Goal: Information Seeking & Learning: Find specific fact

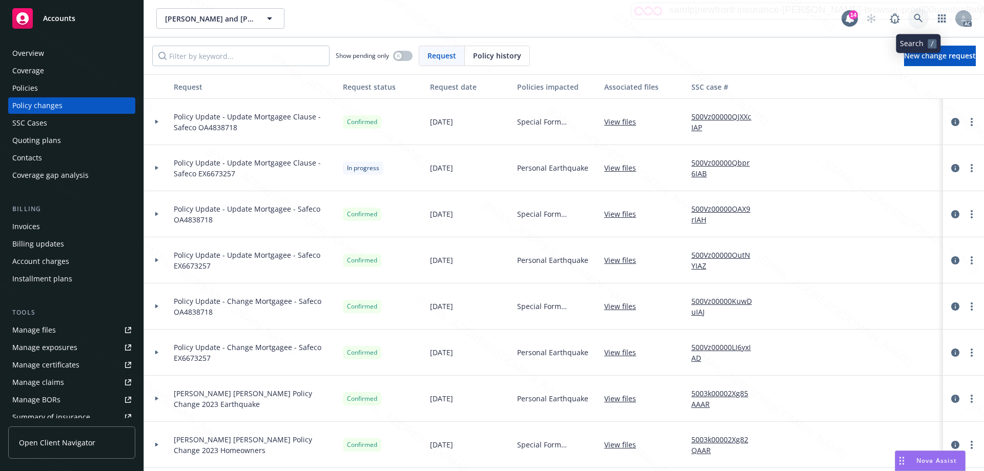
click at [921, 18] on icon at bounding box center [917, 18] width 9 height 9
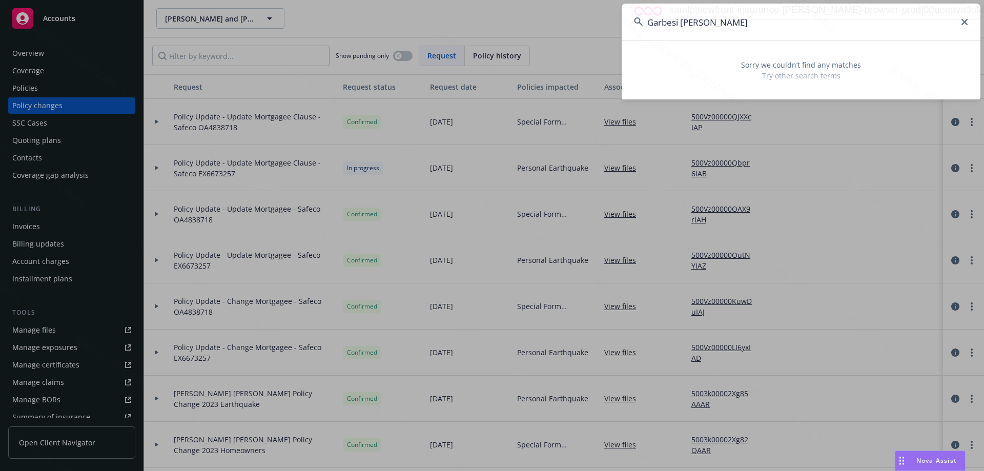
drag, startPoint x: 717, startPoint y: 26, endPoint x: 679, endPoint y: 26, distance: 37.4
click at [679, 26] on input "Garbesi [PERSON_NAME]" at bounding box center [800, 22] width 359 height 37
type input "Garbesi"
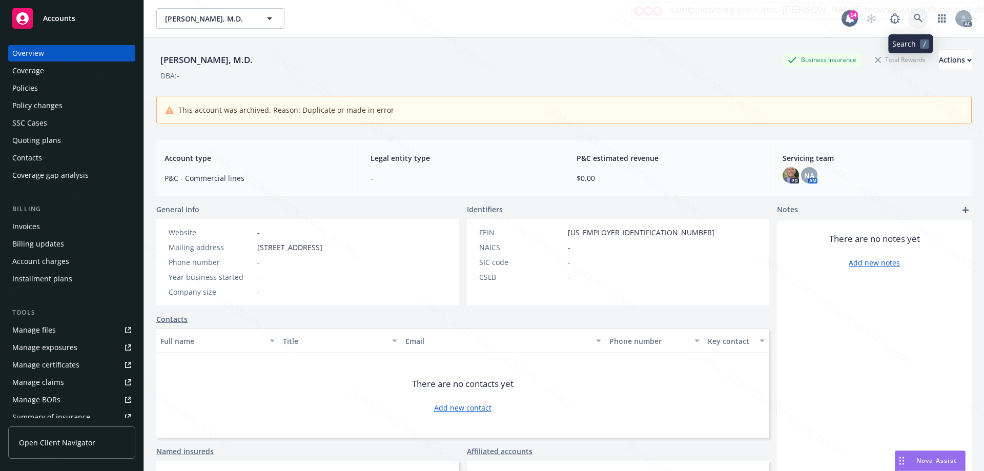
click at [913, 17] on icon at bounding box center [917, 18] width 9 height 9
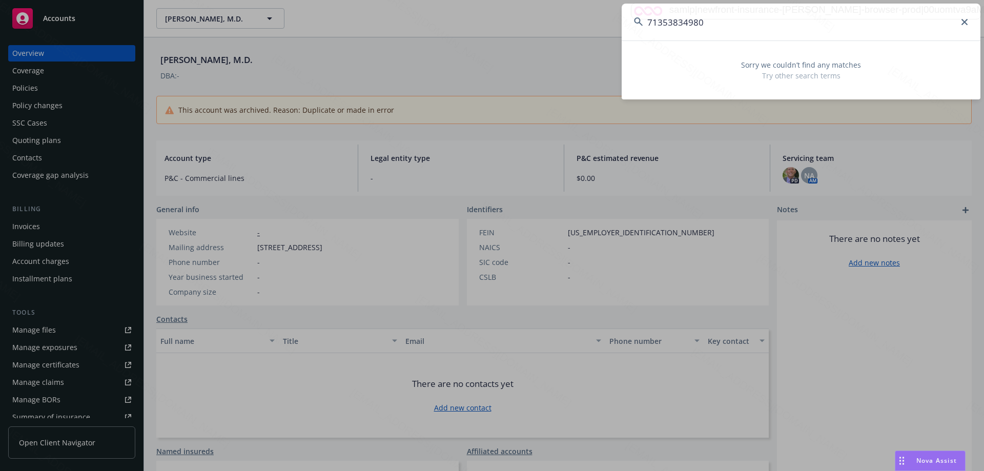
type input "71353834980"
click at [962, 23] on icon at bounding box center [964, 22] width 6 height 6
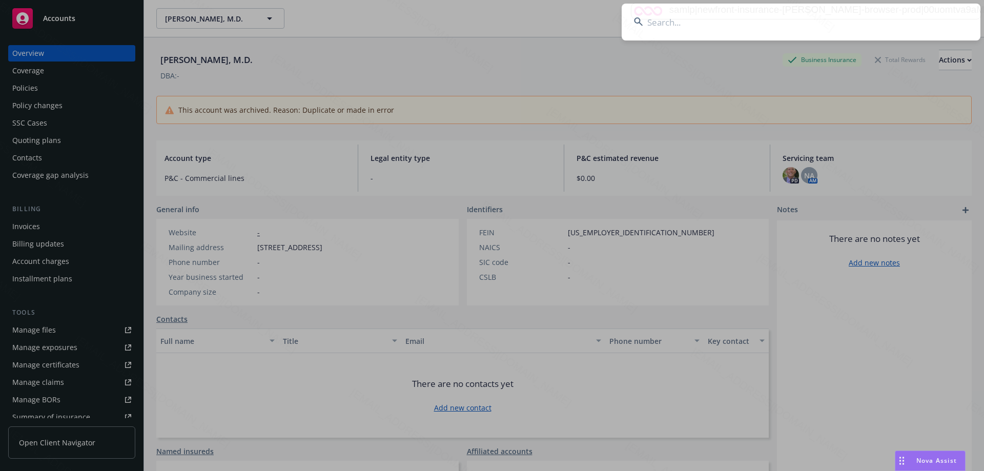
click at [661, 20] on input at bounding box center [800, 22] width 359 height 37
paste input "[PERSON_NAME]"
type input "[PERSON_NAME]"
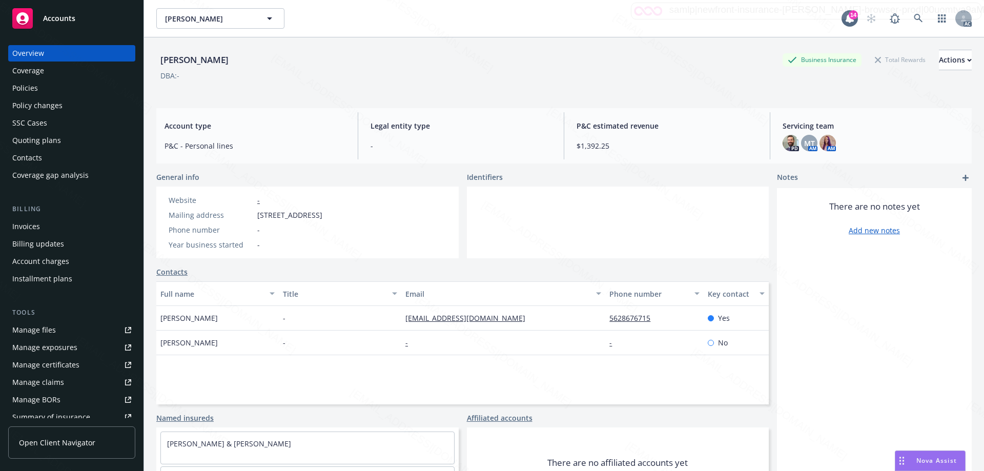
click at [37, 84] on div "Policies" at bounding box center [71, 88] width 119 height 16
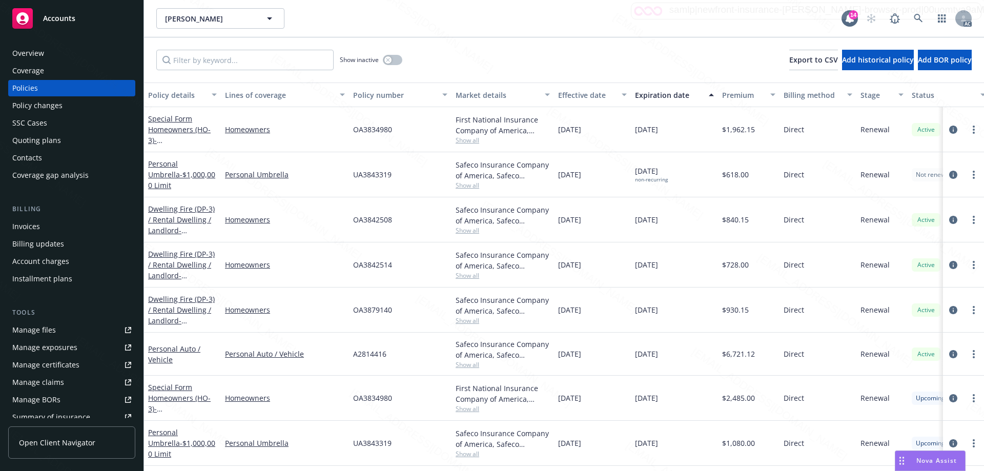
scroll to position [44, 0]
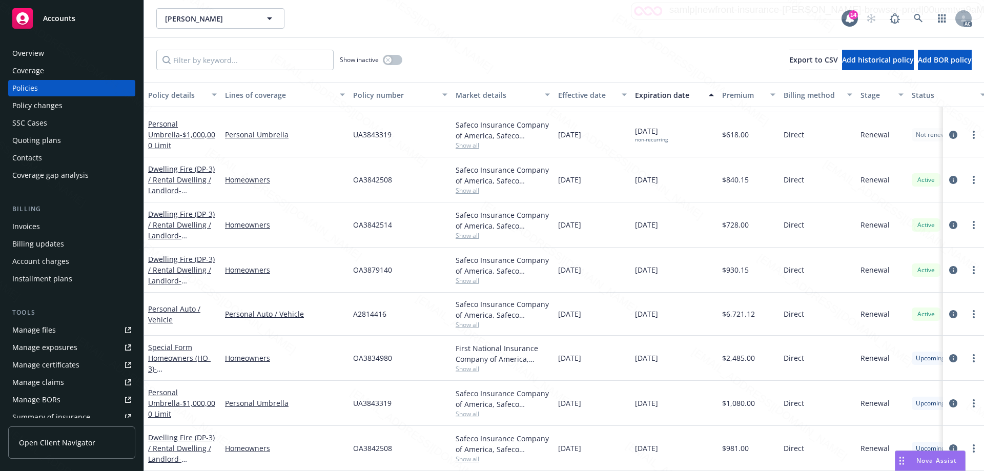
click at [56, 60] on div "Overview" at bounding box center [71, 53] width 119 height 16
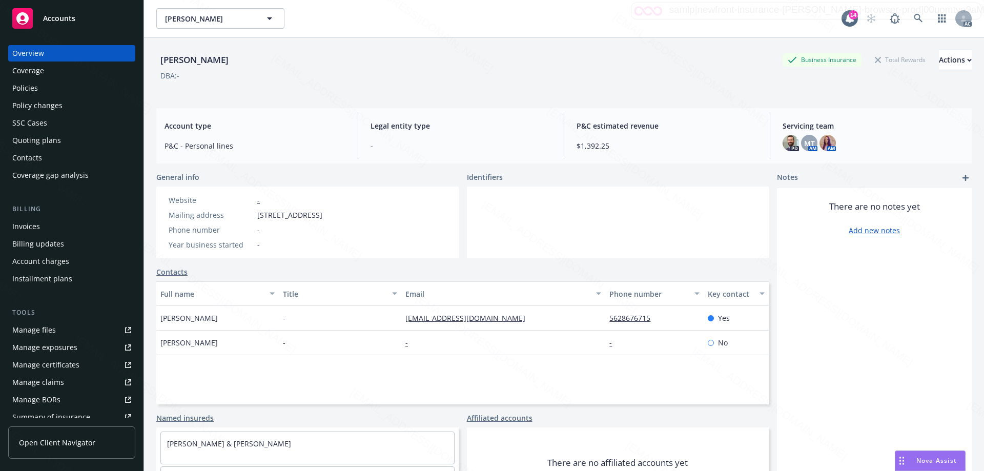
scroll to position [50, 0]
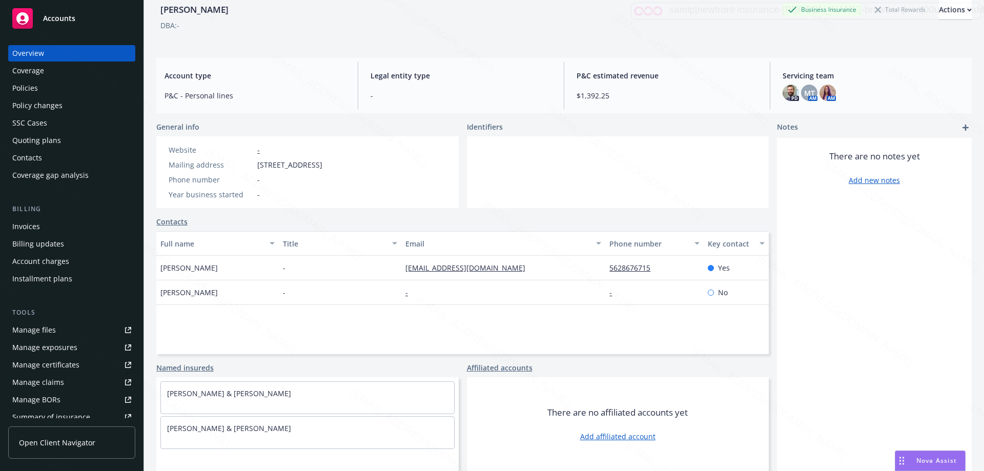
click at [37, 88] on div "Policies" at bounding box center [25, 88] width 26 height 16
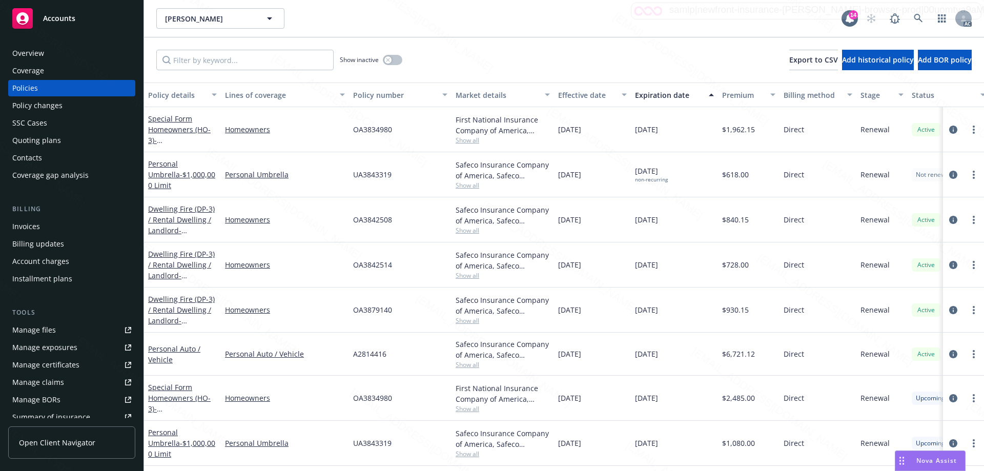
click at [48, 58] on div "Overview" at bounding box center [71, 53] width 119 height 16
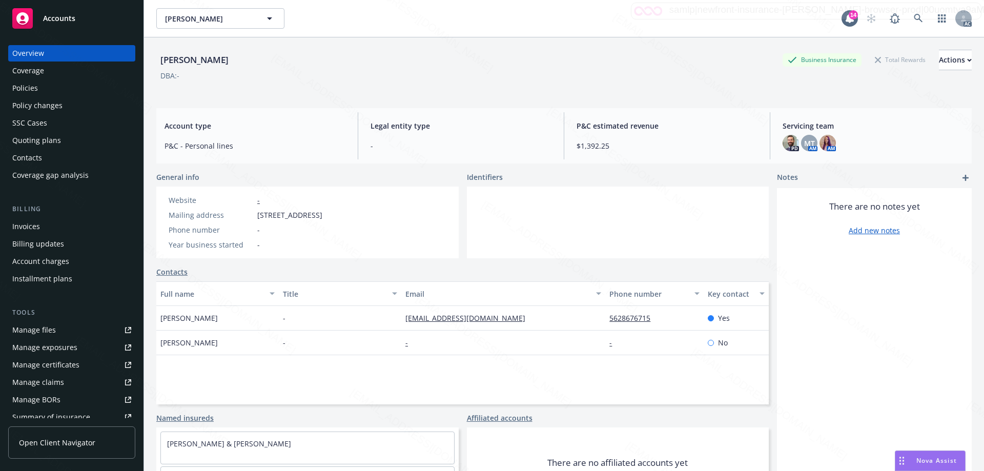
click at [236, 60] on div "[PERSON_NAME] Business Insurance Total Rewards Actions" at bounding box center [563, 60] width 815 height 20
drag, startPoint x: 228, startPoint y: 63, endPoint x: 156, endPoint y: 63, distance: 72.2
click at [156, 63] on div "[PERSON_NAME] Business Insurance Total Rewards Actions DBA: - Account type P&C …" at bounding box center [564, 272] width 840 height 471
copy div "[PERSON_NAME]"
click at [53, 91] on div "Policies" at bounding box center [71, 88] width 119 height 16
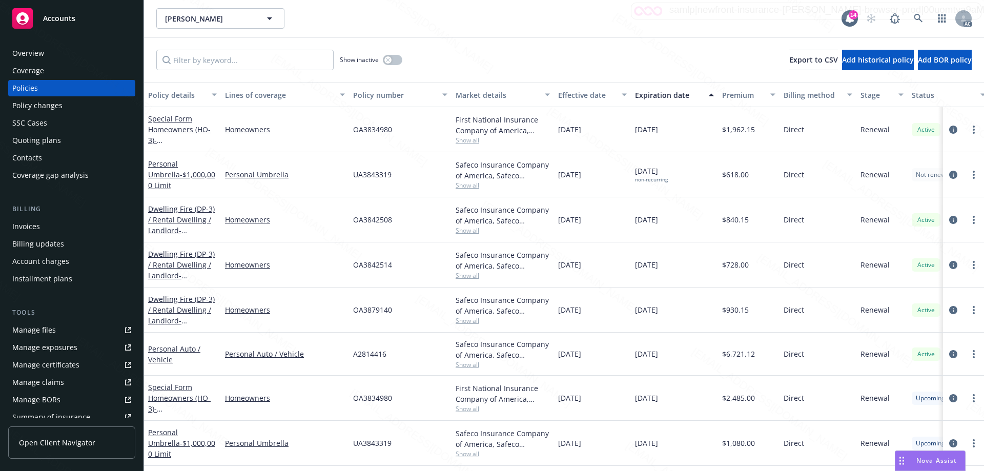
scroll to position [44, 0]
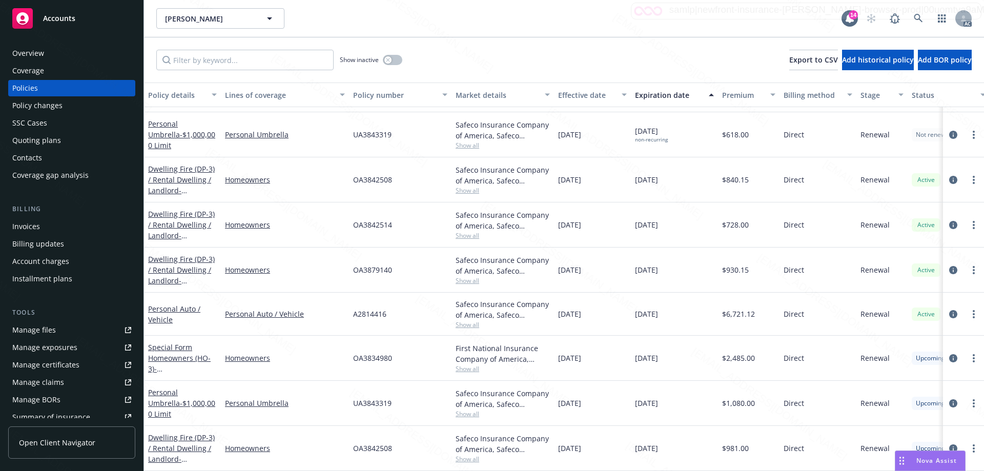
click at [397, 129] on div "UA3843319" at bounding box center [400, 134] width 102 height 45
drag, startPoint x: 393, startPoint y: 130, endPoint x: 347, endPoint y: 131, distance: 46.6
click at [347, 131] on div "Personal Umbrella - $1,000,000 Limit Personal Umbrella UA3843319 Safeco Insuran…" at bounding box center [638, 134] width 989 height 45
copy div "UA3843319"
click at [46, 55] on div "Overview" at bounding box center [71, 53] width 119 height 16
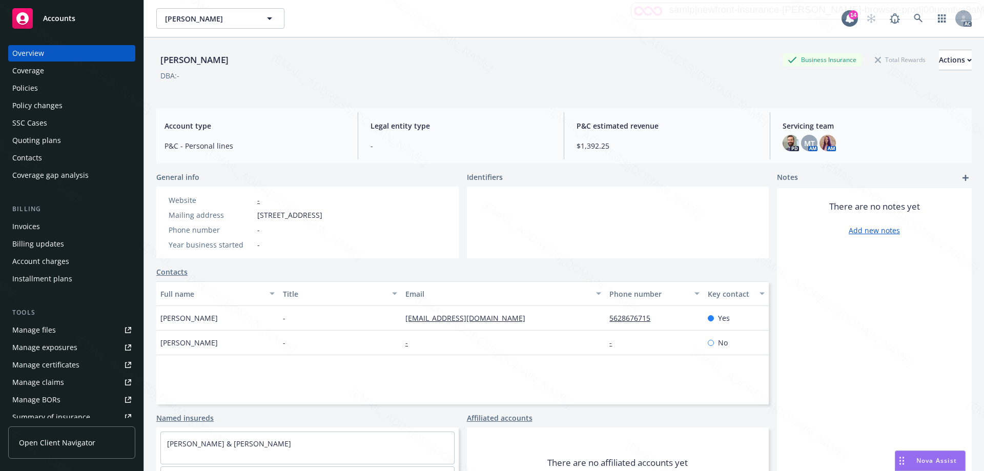
click at [27, 86] on div "Policies" at bounding box center [25, 88] width 26 height 16
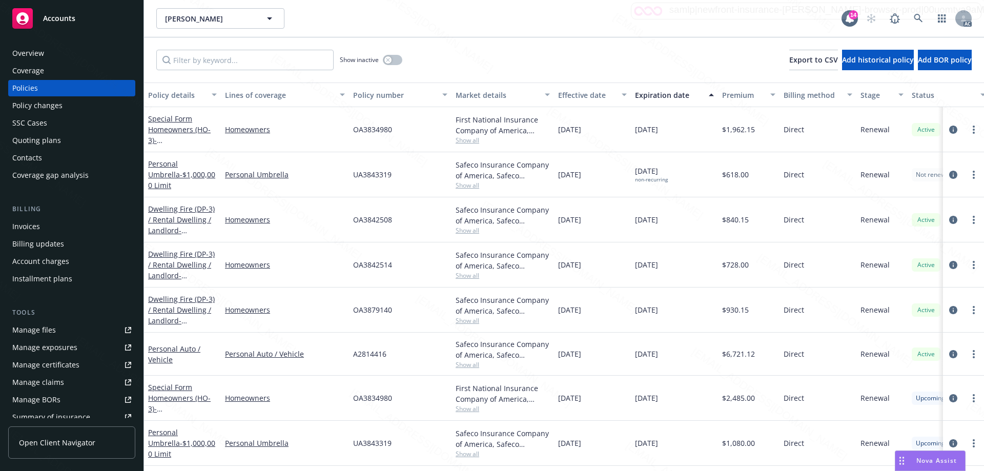
click at [89, 20] on div "Accounts" at bounding box center [71, 18] width 119 height 20
